Goal: Information Seeking & Learning: Learn about a topic

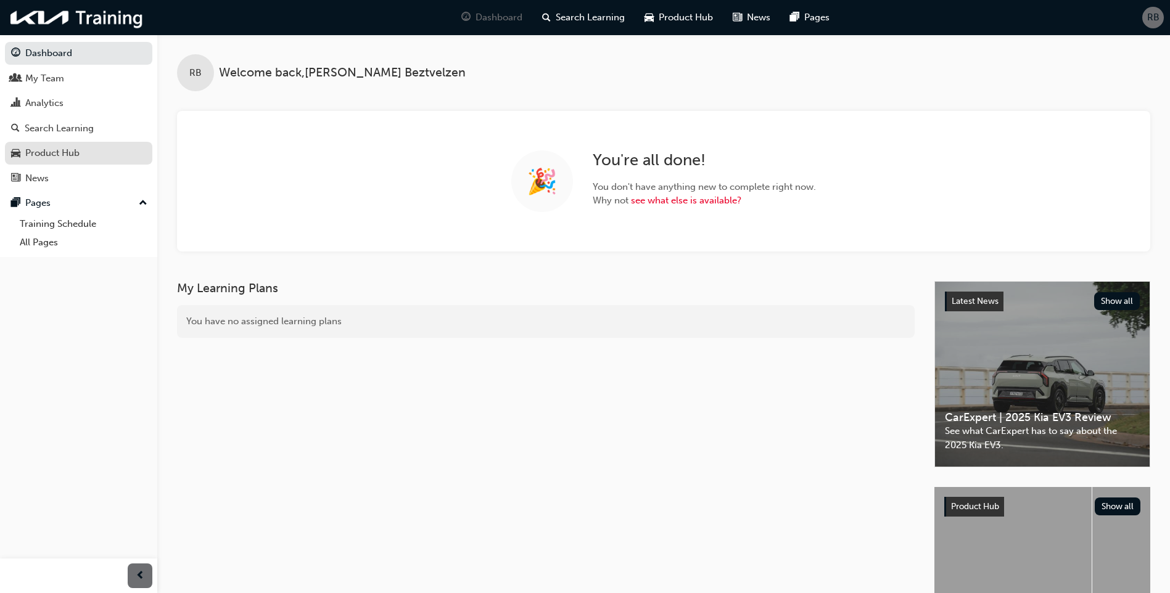
click at [80, 149] on div "Product Hub" at bounding box center [52, 153] width 54 height 14
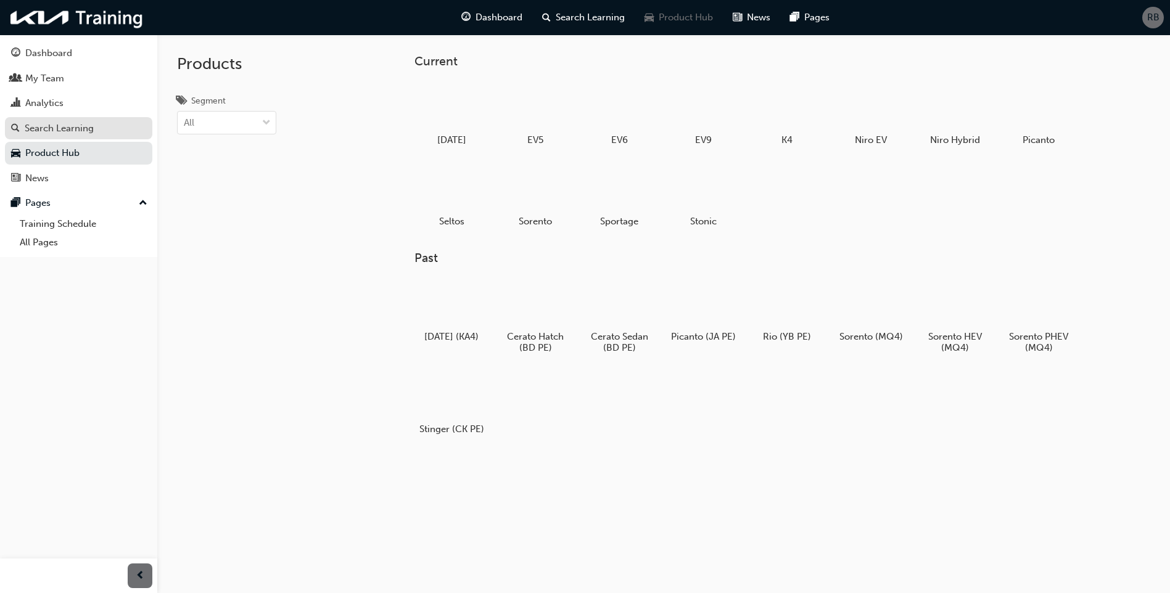
click at [53, 123] on div "Search Learning" at bounding box center [59, 129] width 69 height 14
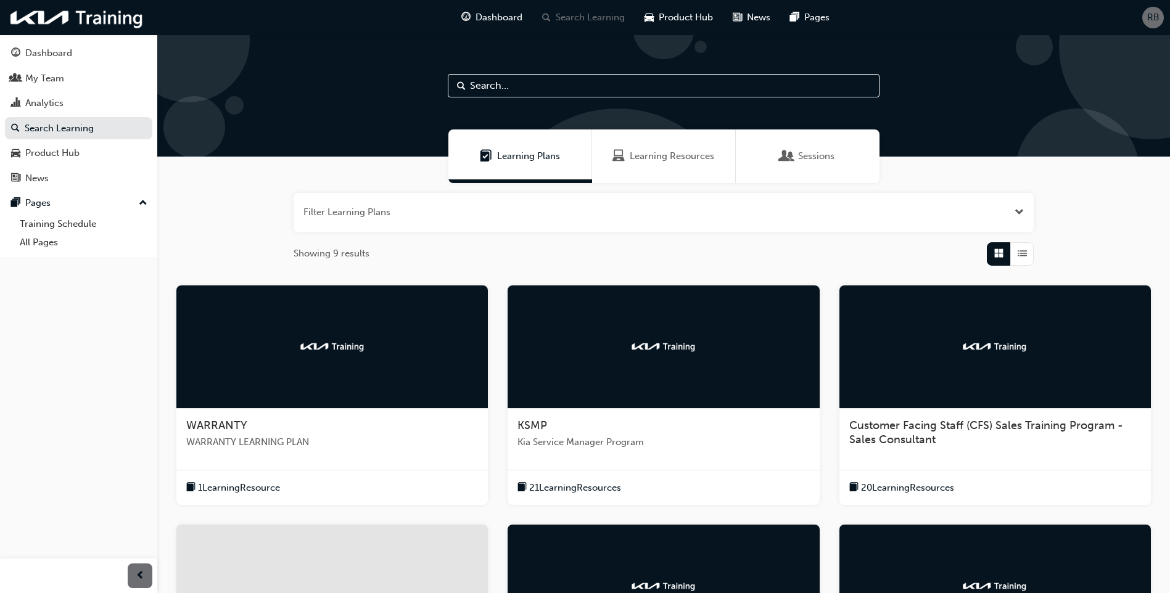
click at [846, 226] on button "button" at bounding box center [664, 212] width 740 height 39
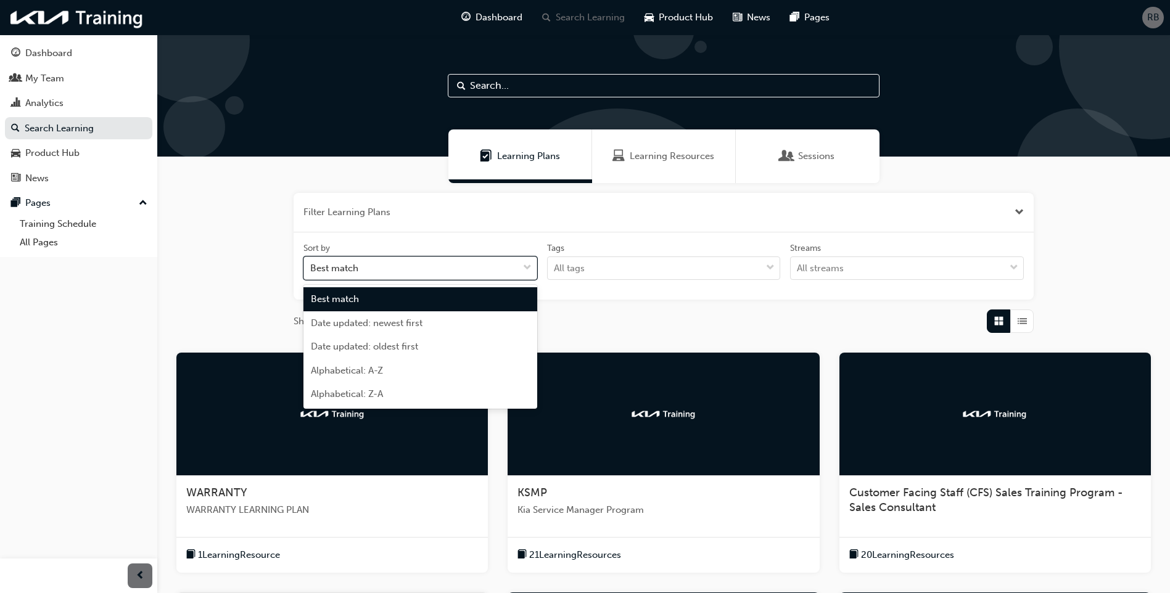
click at [477, 269] on div "Best match" at bounding box center [411, 269] width 214 height 22
click at [312, 269] on input "Sort by option Best match focused, 1 of 5. 5 results available. Use Up and Down…" at bounding box center [310, 268] width 1 height 10
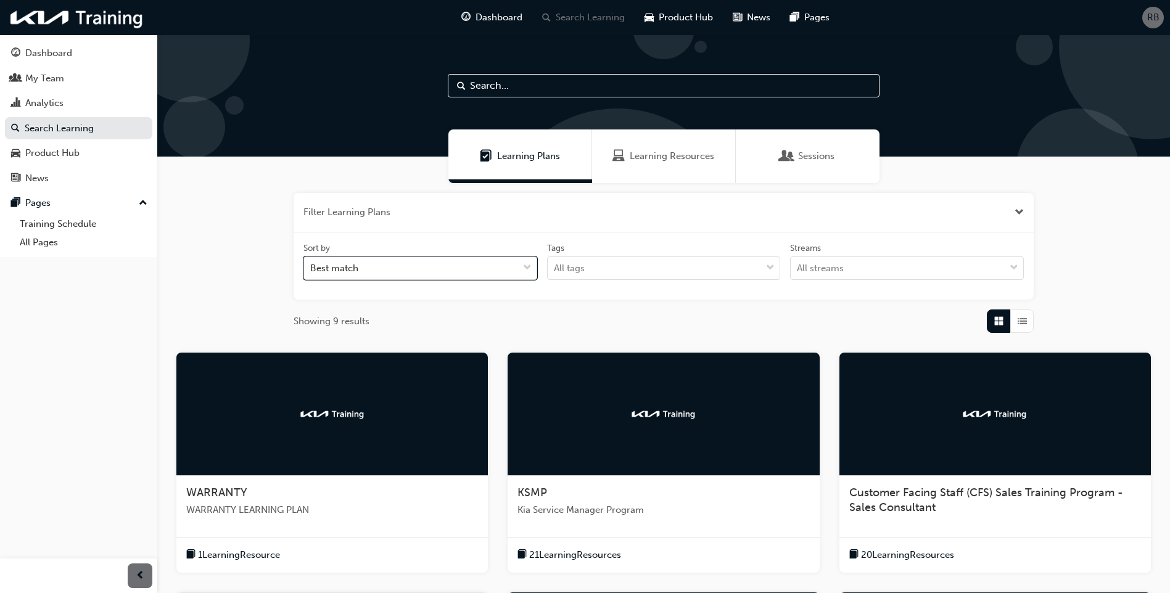
click at [475, 271] on div "Best match" at bounding box center [411, 269] width 214 height 22
click at [312, 271] on input "Sort by 0 results available. Select is focused ,type to refine list, press Down…" at bounding box center [310, 268] width 1 height 10
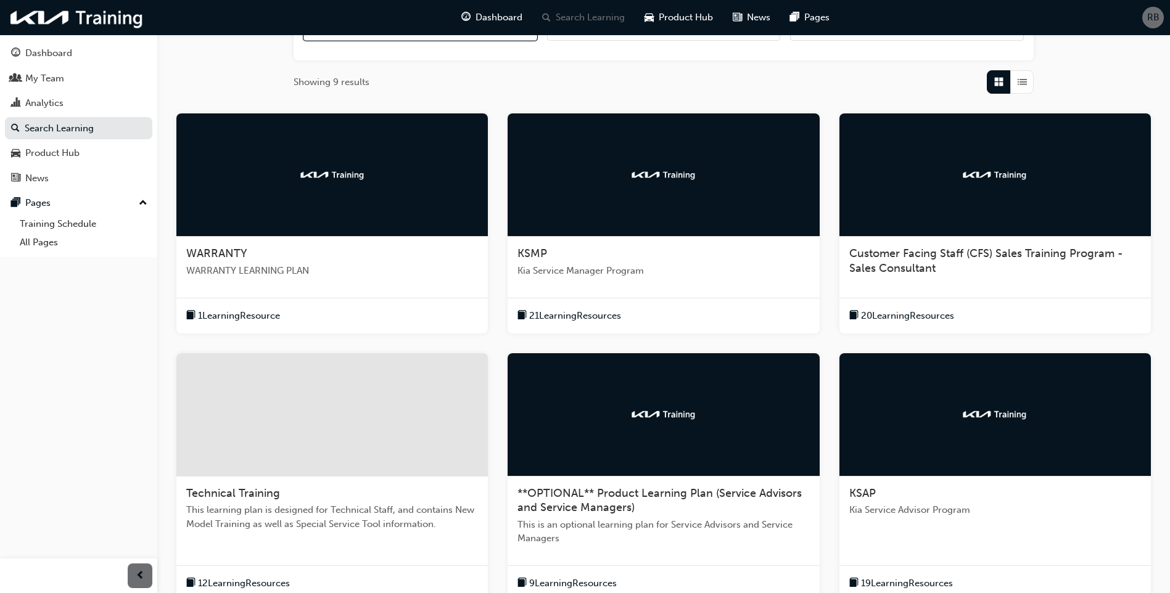
scroll to position [370, 0]
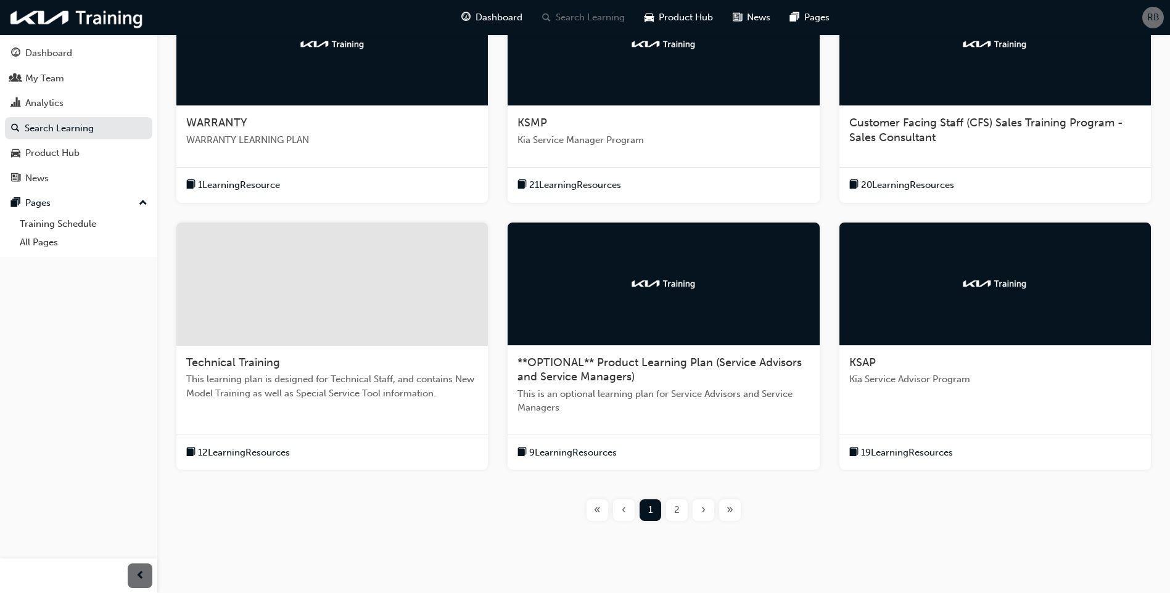
click at [679, 513] on span "2" at bounding box center [677, 510] width 6 height 14
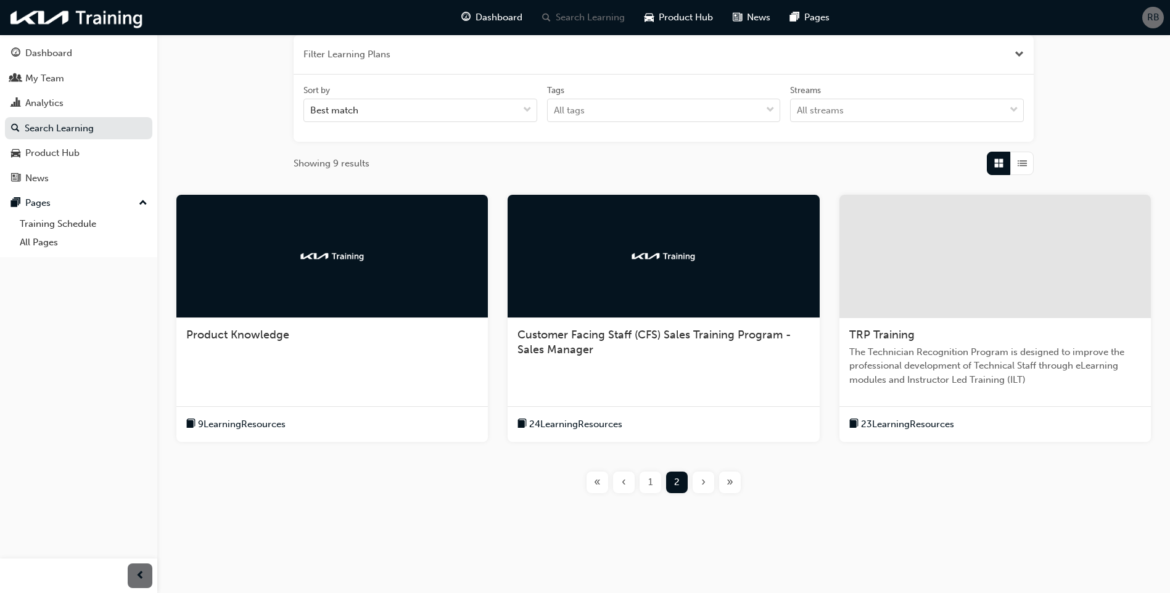
click at [273, 252] on div at bounding box center [332, 256] width 312 height 123
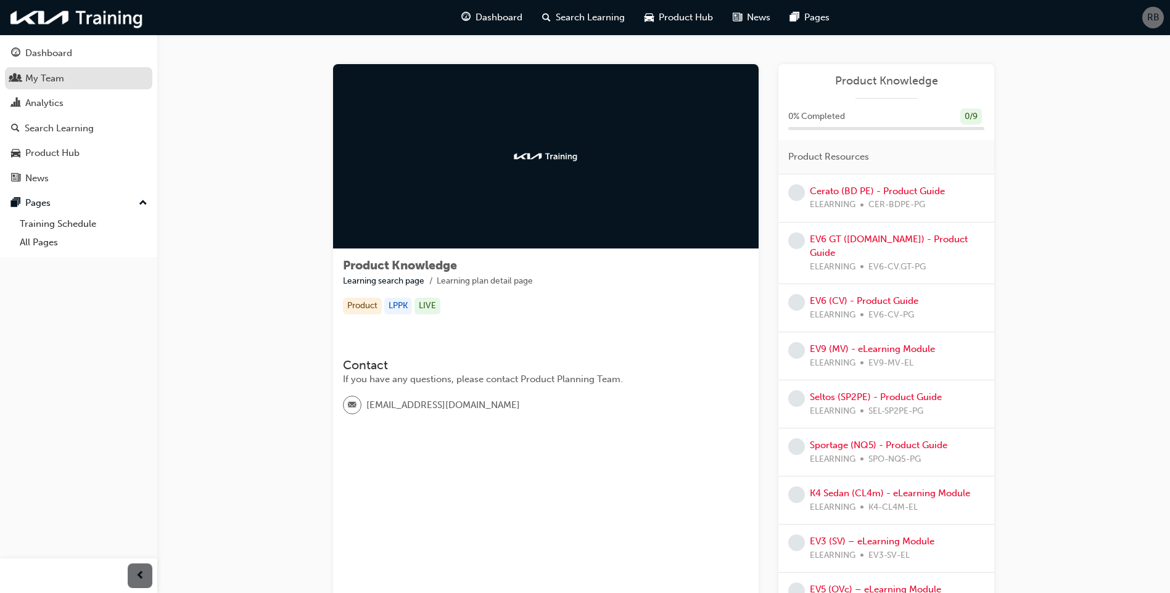
click at [46, 76] on div "My Team" at bounding box center [44, 79] width 39 height 14
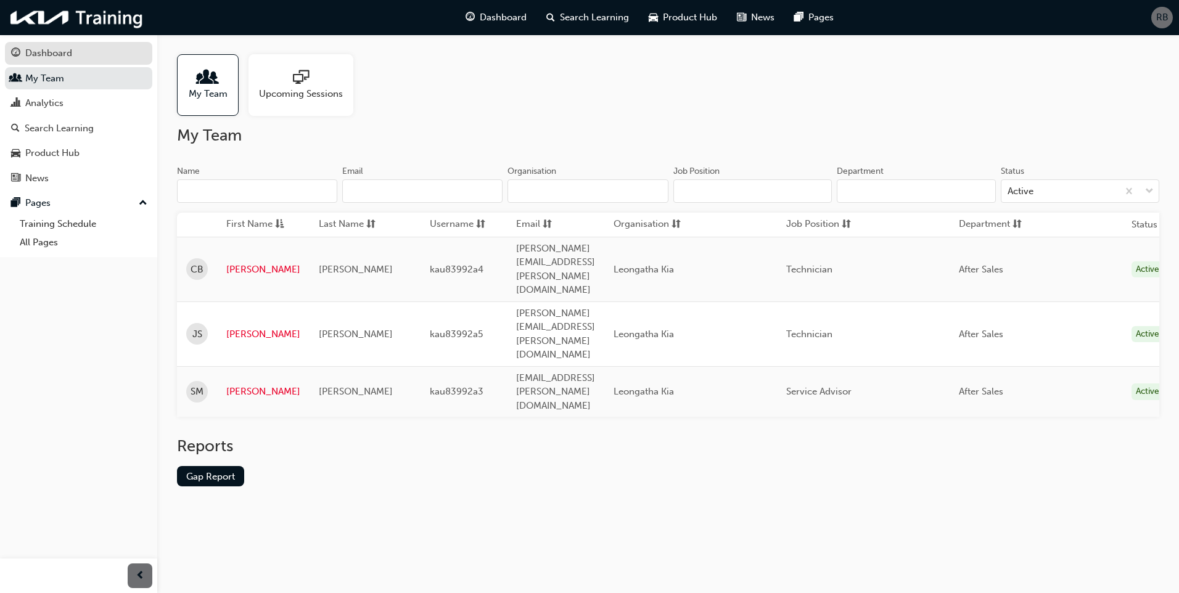
click at [57, 60] on div "Dashboard" at bounding box center [78, 53] width 135 height 15
